Goal: Task Accomplishment & Management: Use online tool/utility

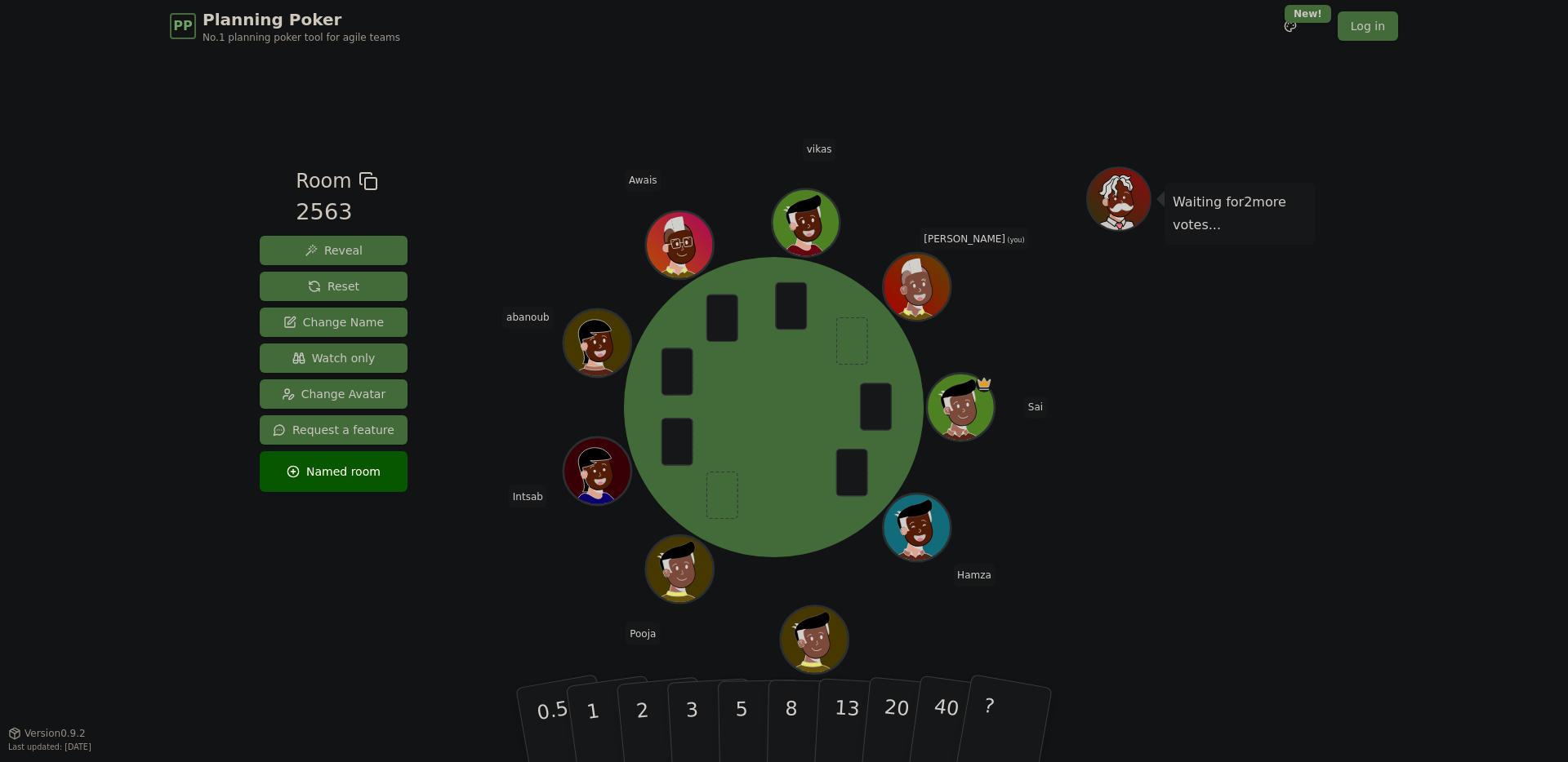
click at [1144, 415] on div "Waiting for 2 more votes..." at bounding box center [1200, 393] width 229 height 452
click at [732, 722] on button "5" at bounding box center [759, 726] width 84 height 124
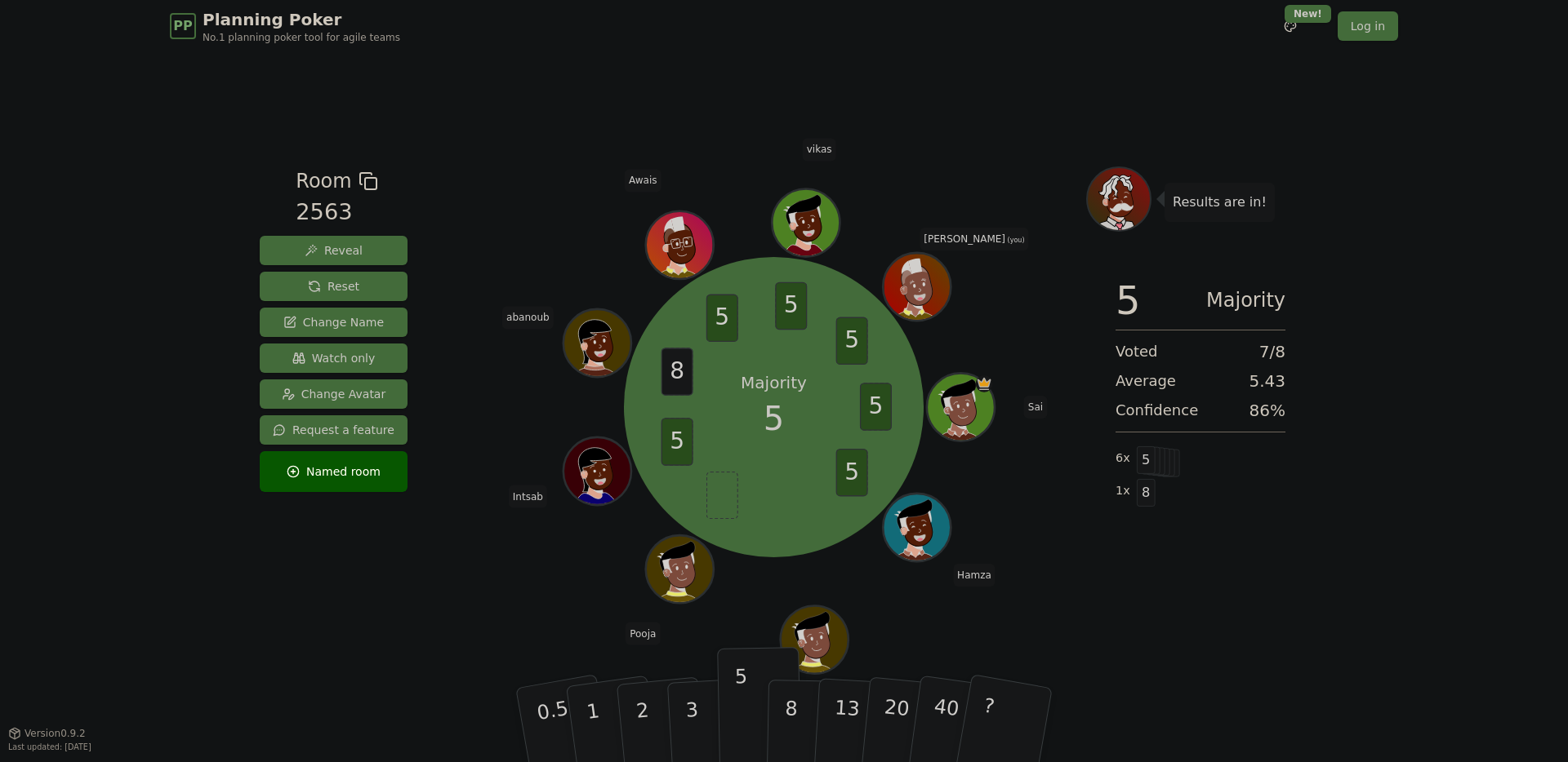
click at [1369, 574] on div "PP Planning Poker No.1 planning poker tool for agile teams Toggle theme New! Lo…" at bounding box center [784, 381] width 1568 height 762
click at [1221, 302] on span "Majority" at bounding box center [1246, 301] width 80 height 39
click at [1399, 357] on div "PP Planning Poker No.1 planning poker tool for agile teams Toggle theme New! Lo…" at bounding box center [784, 381] width 1568 height 762
click at [1378, 492] on div "PP Planning Poker No.1 planning poker tool for agile teams Toggle theme New! Lo…" at bounding box center [784, 381] width 1568 height 762
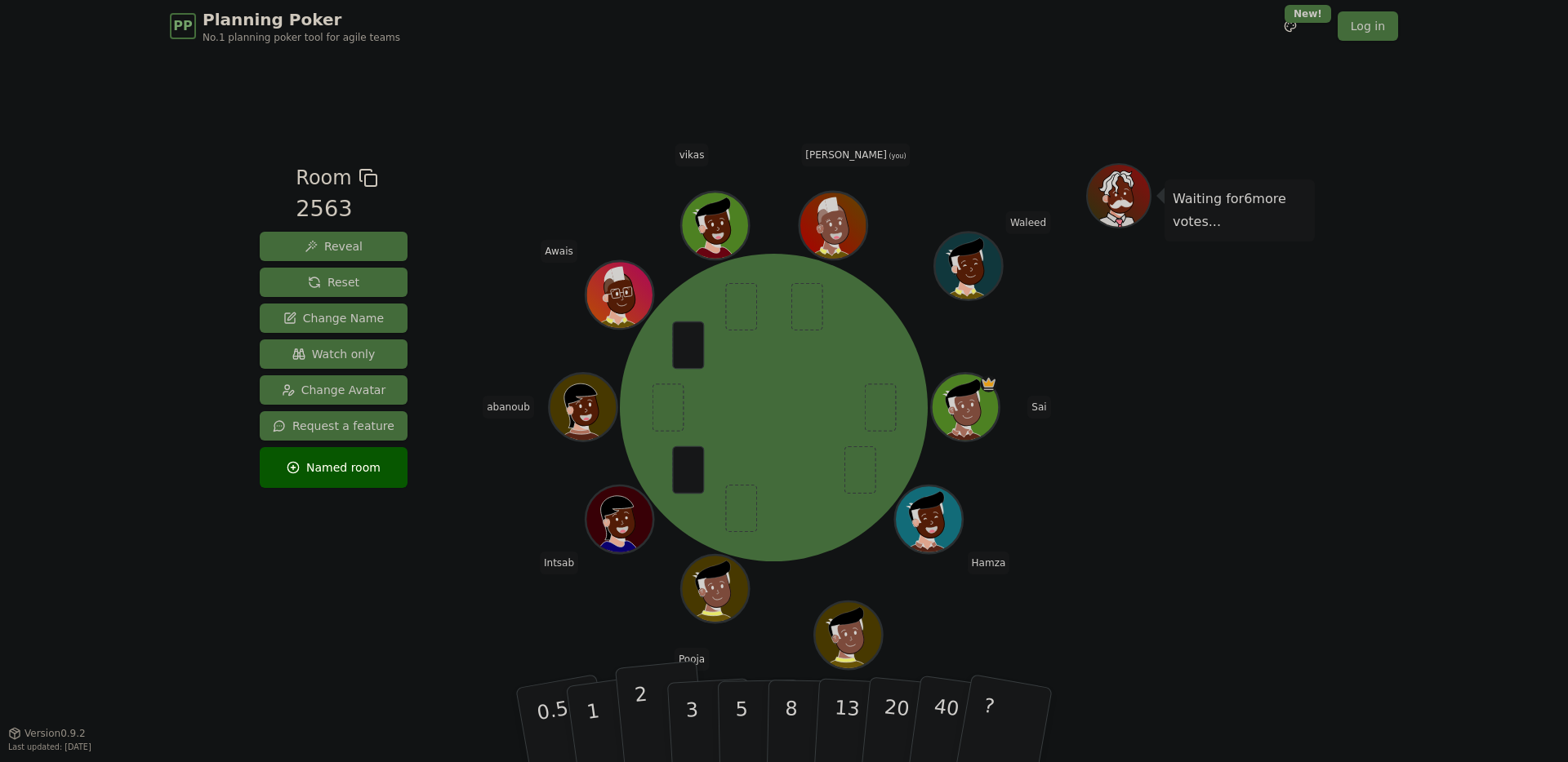
click at [654, 723] on button "2" at bounding box center [661, 726] width 93 height 130
click at [441, 611] on div "Room 2563 Reveal Reset Change Name Watch only Change Avatar Request a feature N…" at bounding box center [784, 393] width 1062 height 460
click at [1307, 374] on div "Waiting for 5 more votes..." at bounding box center [1200, 393] width 229 height 460
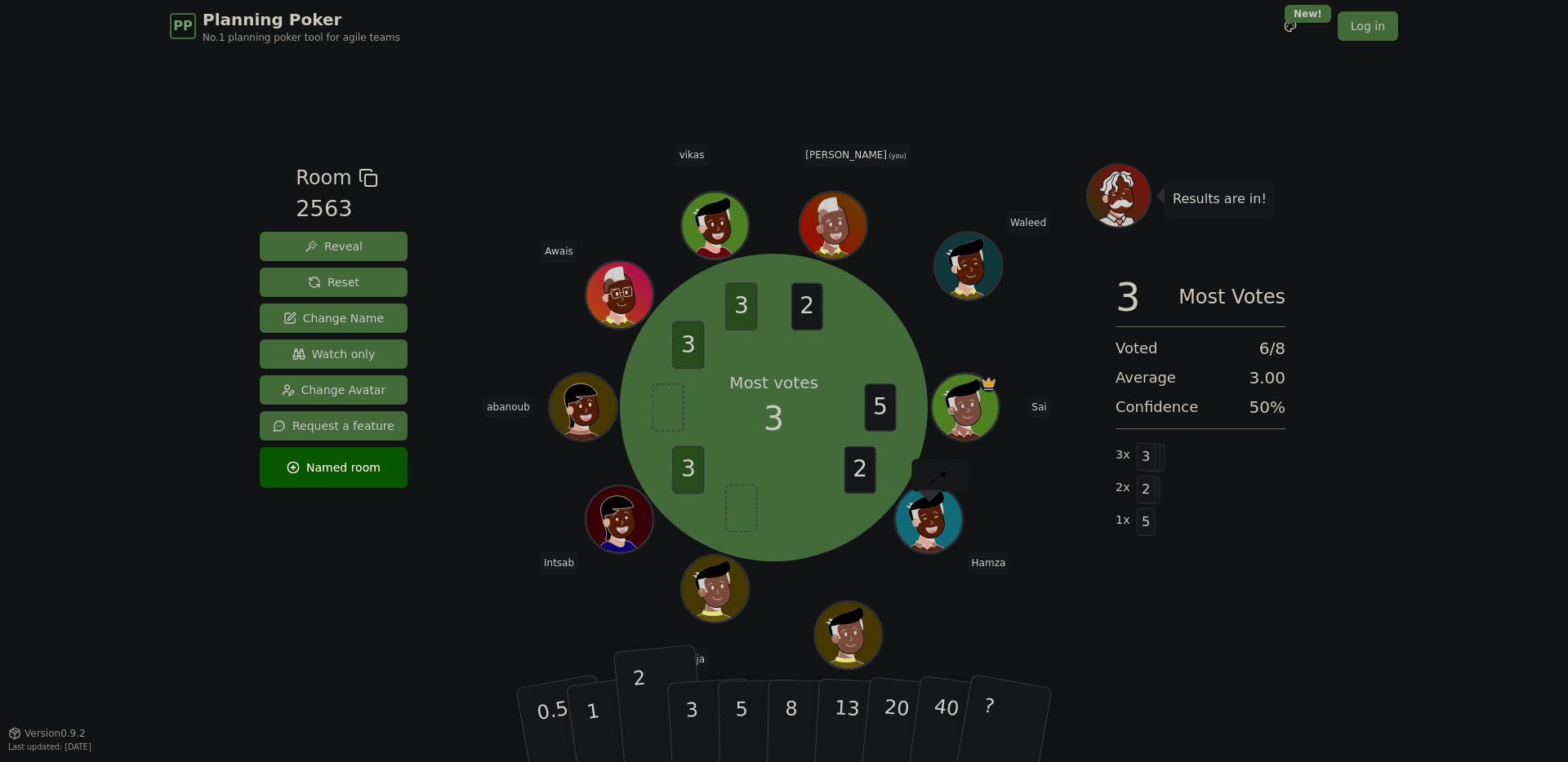
click at [1145, 429] on div "3 Most Votes Voted 6 / 8 Average 3.00 Confidence 50 % 3 x 3 2 x 2 1 x 5" at bounding box center [1200, 424] width 229 height 327
click at [1351, 602] on div "PP Planning Poker No.1 planning poker tool for agile teams Toggle theme New! Lo…" at bounding box center [784, 381] width 1568 height 762
click at [453, 507] on div "Room 2563 Reveal Reset Change Name Watch only Change Avatar Request a feature N…" at bounding box center [784, 393] width 1062 height 460
click at [702, 138] on div "Room 2563 Reveal Reset Change Name Watch only Change Avatar Request a feature N…" at bounding box center [784, 393] width 1062 height 681
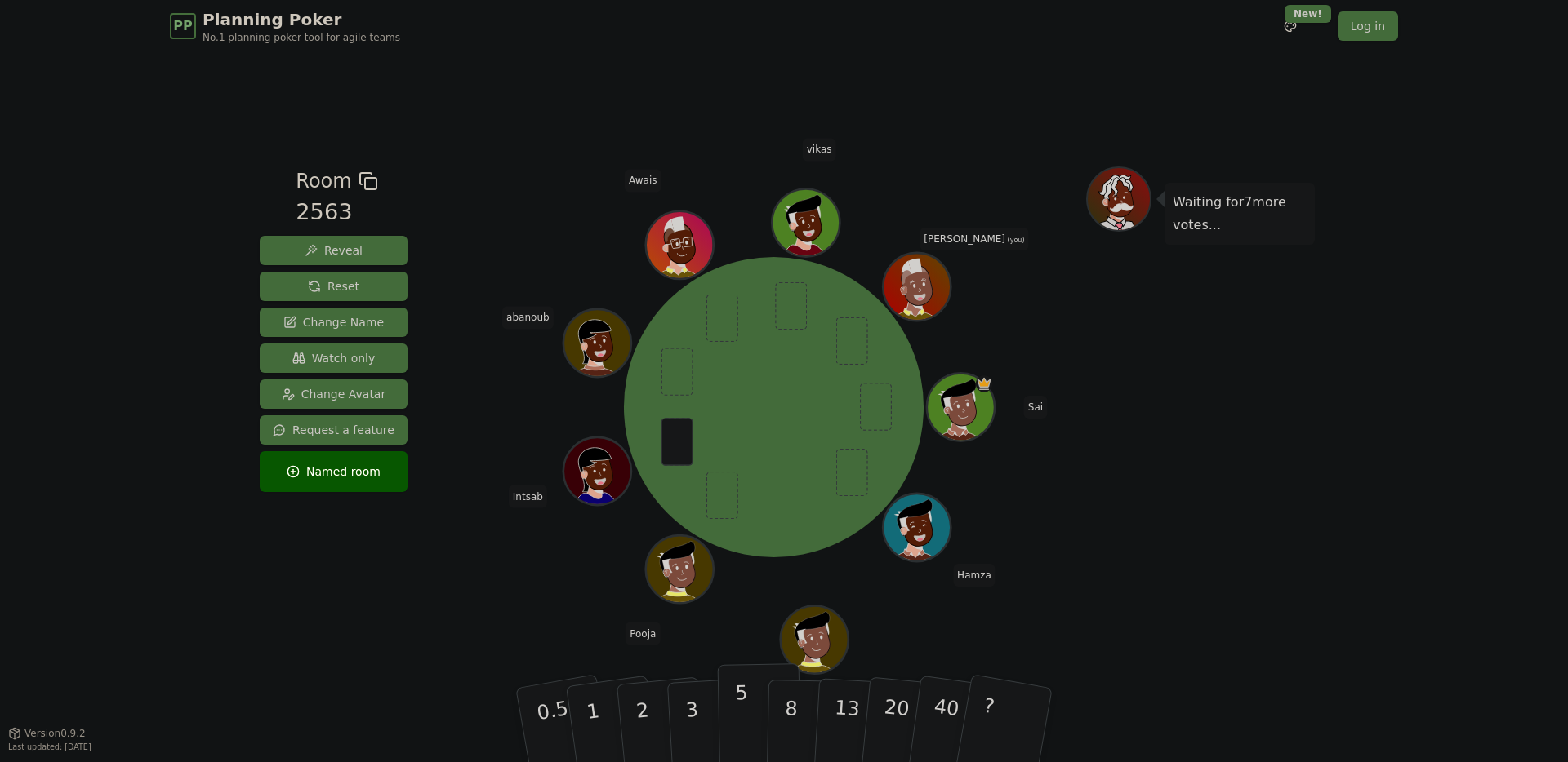
click at [732, 698] on button "5" at bounding box center [759, 726] width 84 height 124
click at [504, 609] on div "[PERSON_NAME] Pooja Intsab [PERSON_NAME] [PERSON_NAME] (you)" at bounding box center [774, 407] width 624 height 423
click at [750, 699] on button "5" at bounding box center [759, 726] width 84 height 124
click at [558, 591] on div "[PERSON_NAME] Pooja Intsab [PERSON_NAME] [PERSON_NAME] (you)" at bounding box center [774, 407] width 624 height 423
